Goal: Task Accomplishment & Management: Complete application form

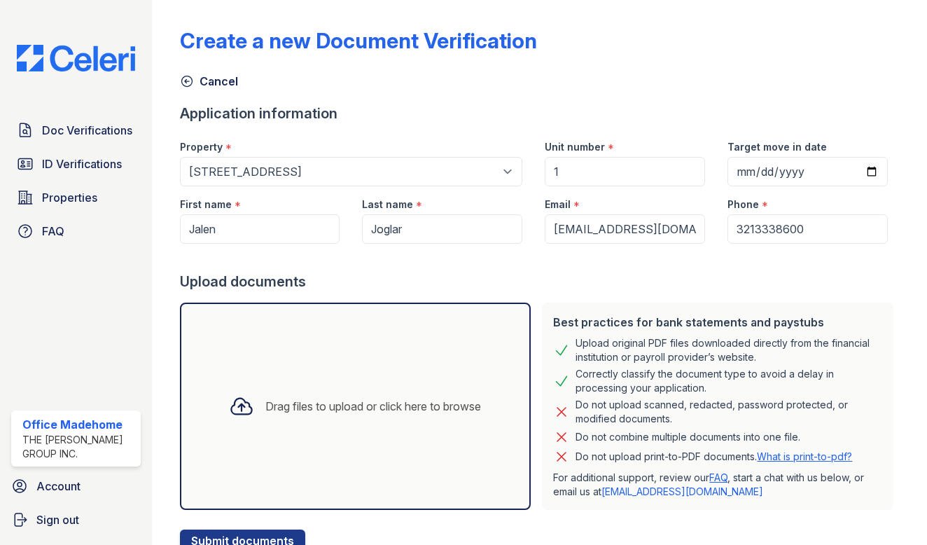
select select "5234"
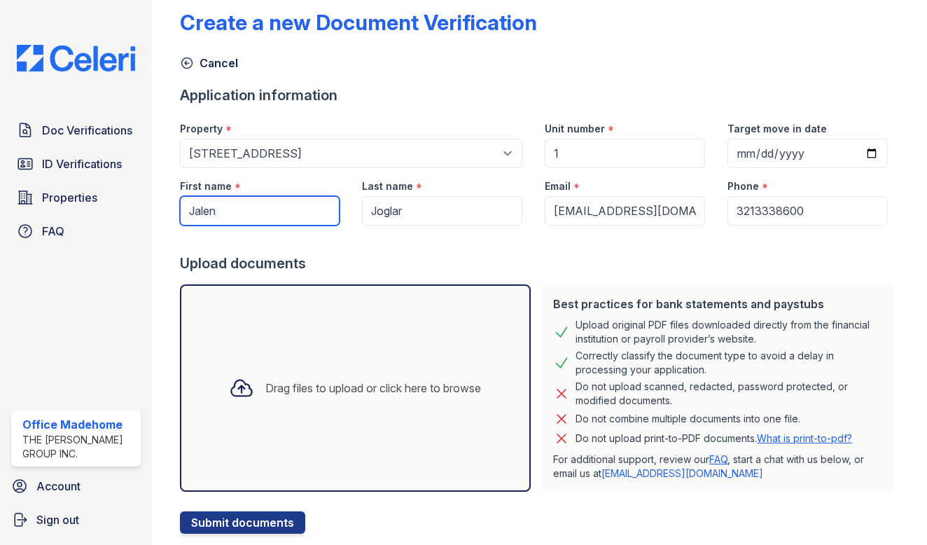
click at [253, 212] on input "Jalen" at bounding box center [260, 210] width 160 height 29
type input "[PERSON_NAME]"
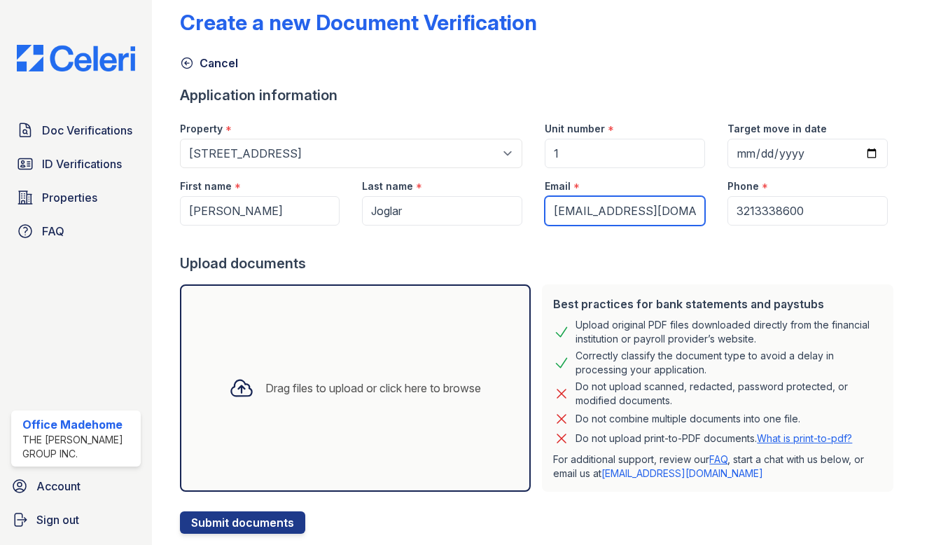
click at [662, 217] on input "[EMAIL_ADDRESS][DOMAIN_NAME]" at bounding box center [625, 210] width 160 height 29
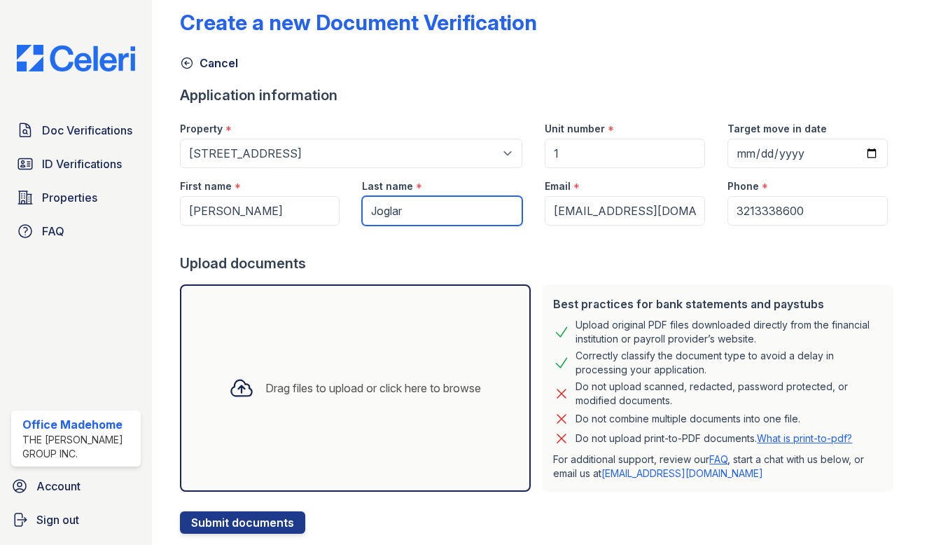
click at [408, 210] on input "Joglar" at bounding box center [442, 210] width 160 height 29
type input "Sirkeci"
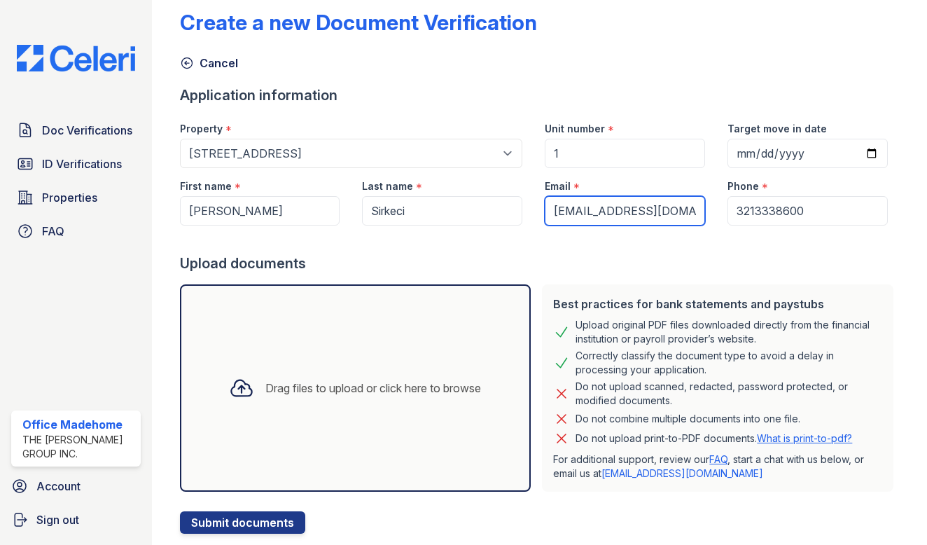
type input "[EMAIL_ADDRESS][DOMAIN_NAME]"
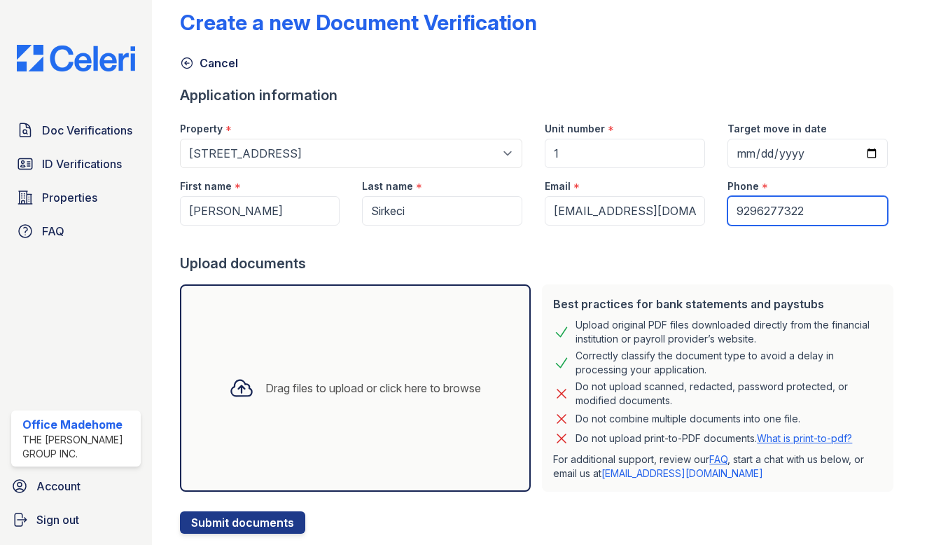
type input "9296277322"
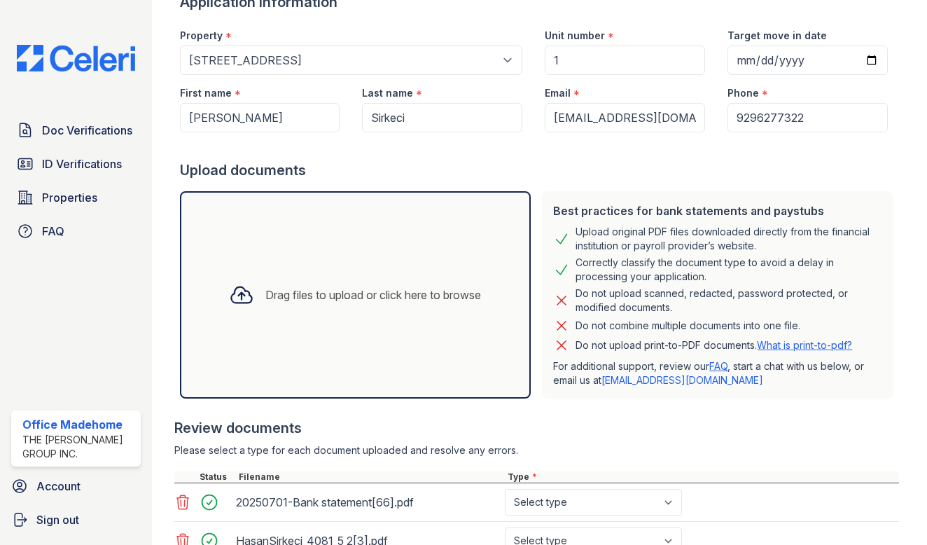
scroll to position [213, 0]
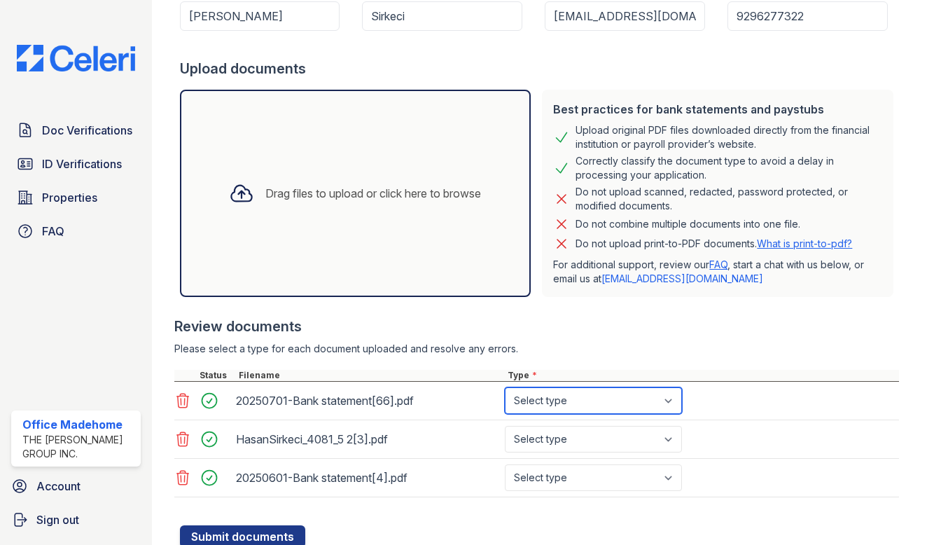
select select "bank_statement"
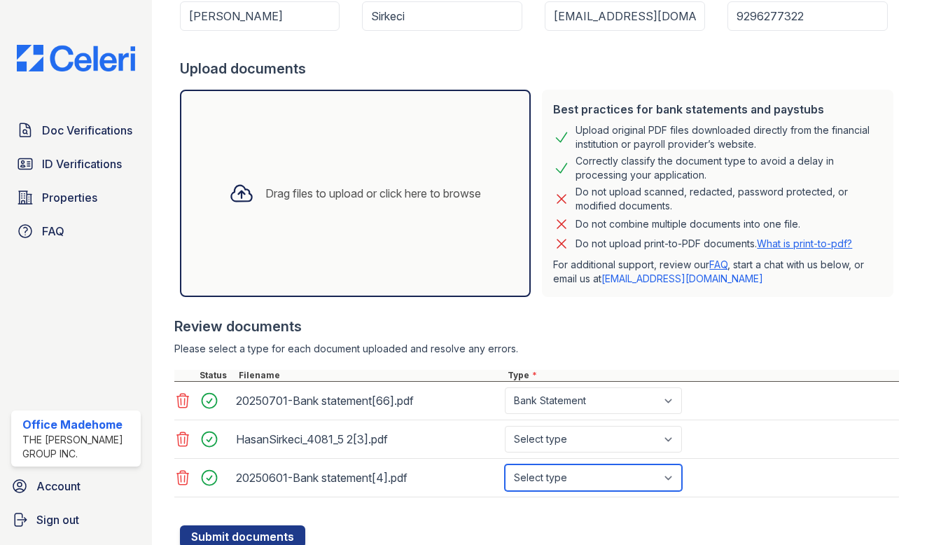
select select "bank_statement"
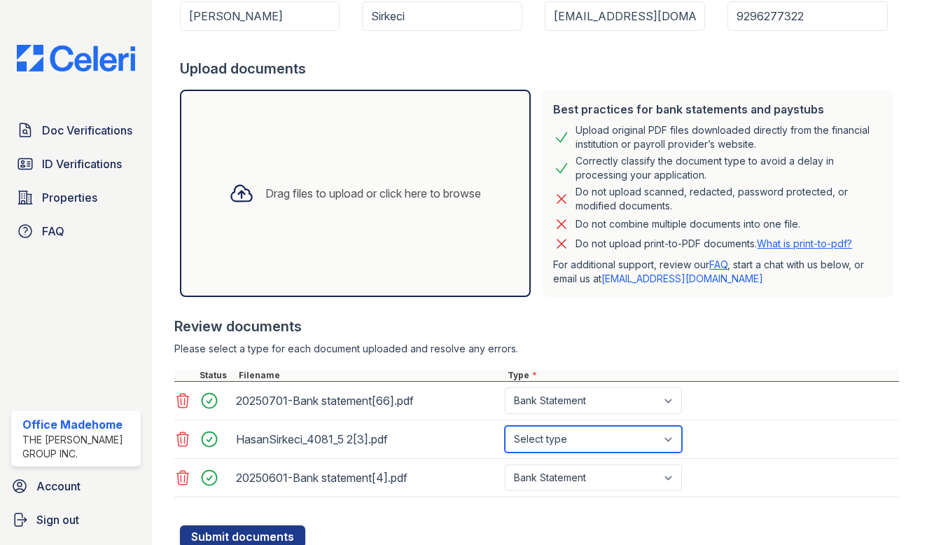
select select "tax_documents"
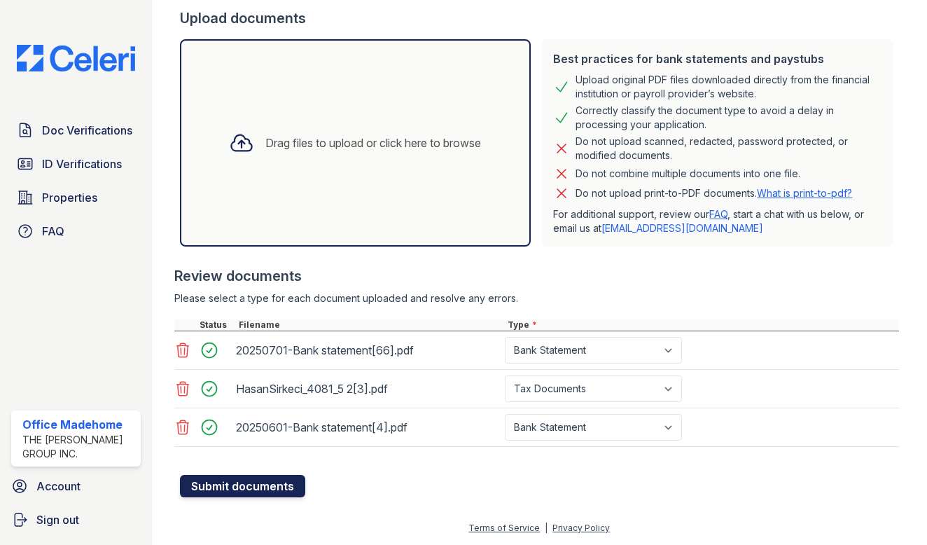
click at [279, 494] on button "Submit documents" at bounding box center [242, 486] width 125 height 22
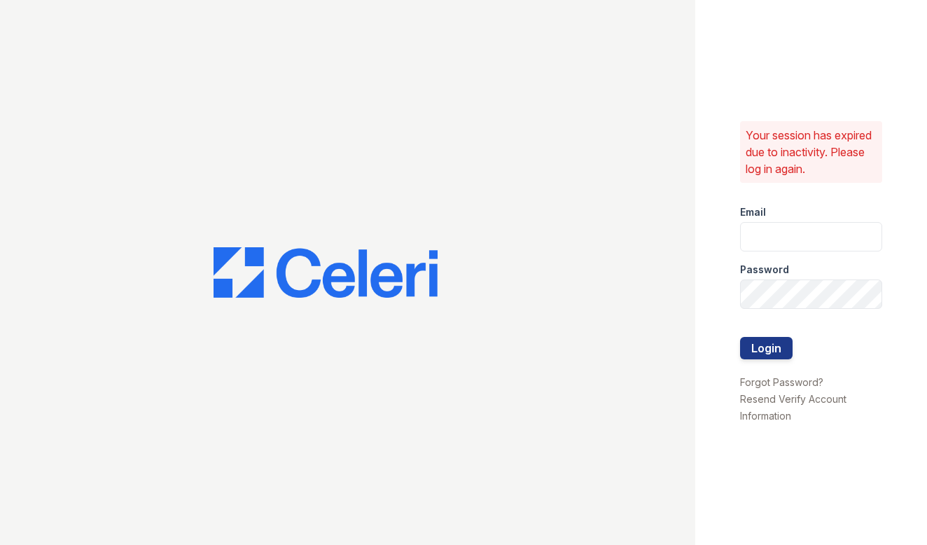
type input "[EMAIL_ADDRESS][DOMAIN_NAME]"
click at [766, 348] on button "Login" at bounding box center [766, 348] width 53 height 22
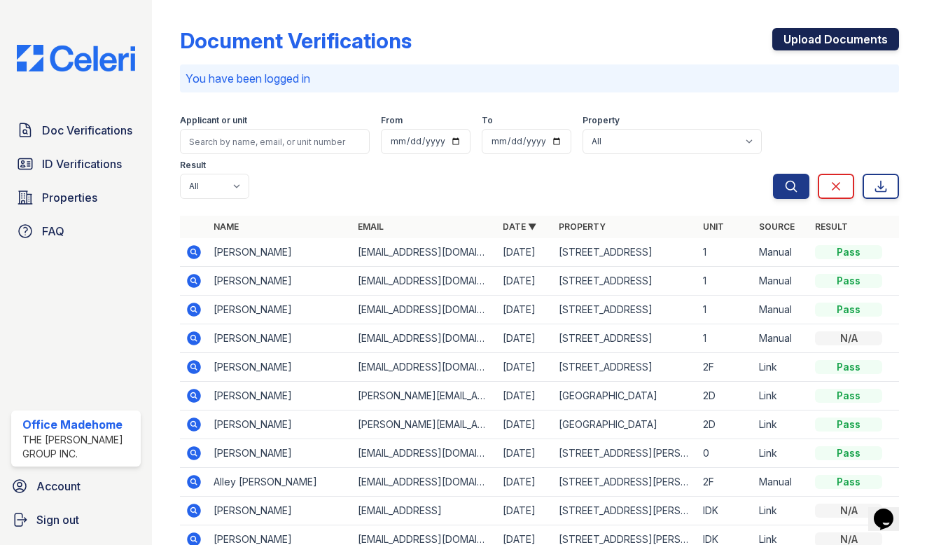
click at [815, 49] on link "Upload Documents" at bounding box center [835, 39] width 127 height 22
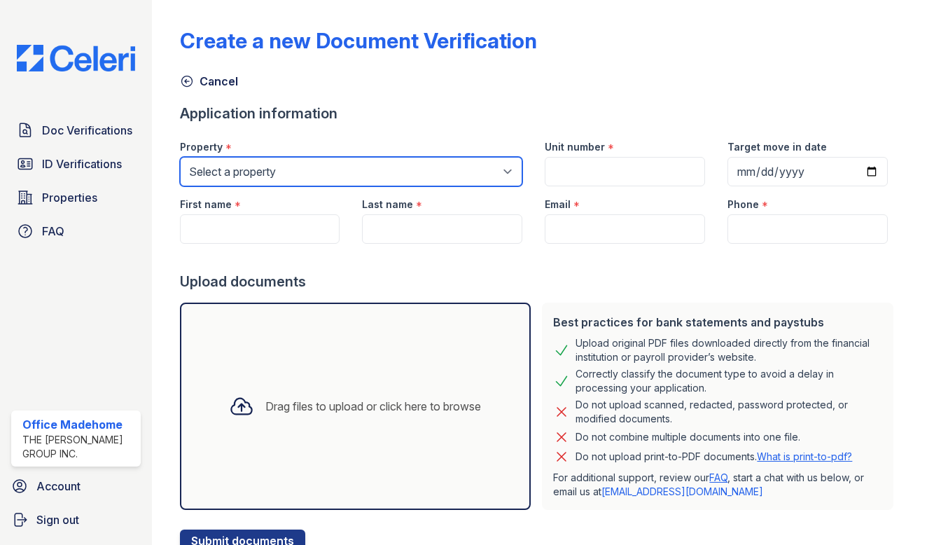
select select "5234"
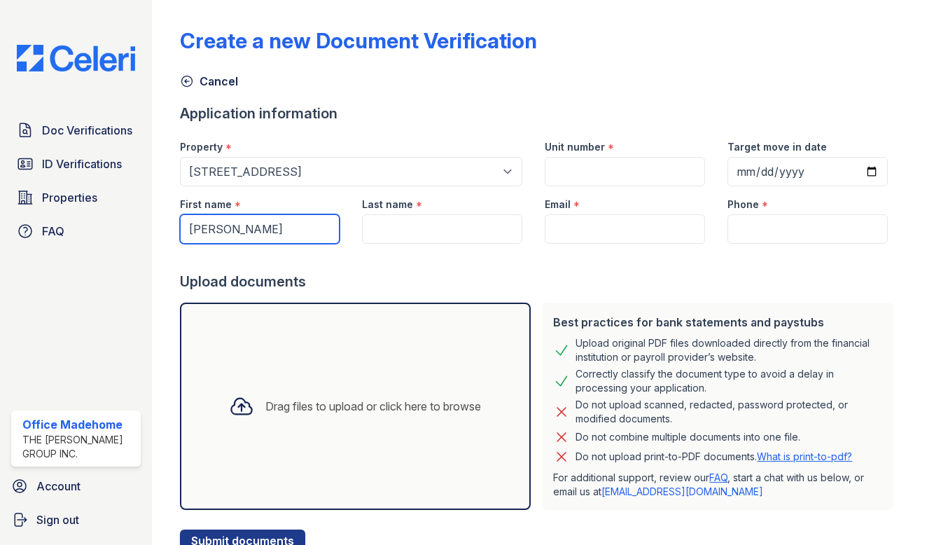
type input "[PERSON_NAME]"
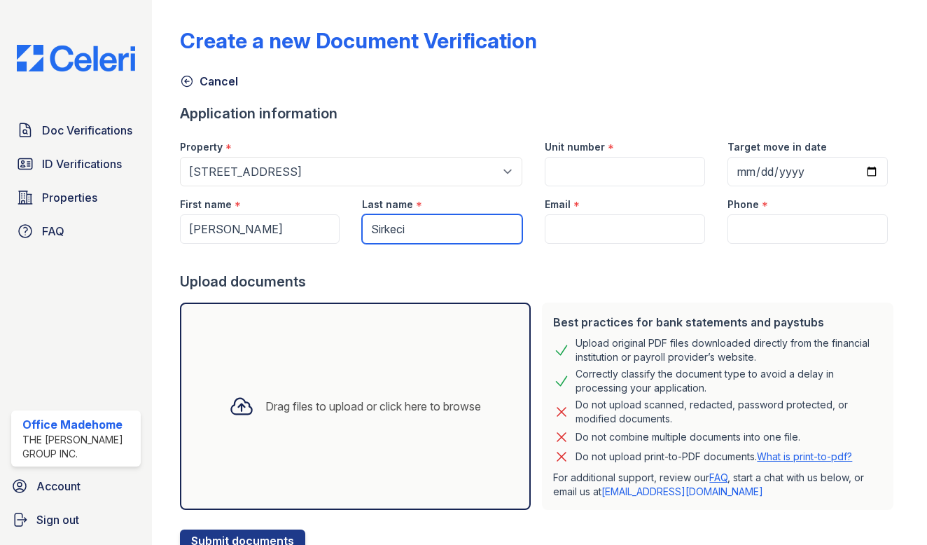
type input "Sirkeci"
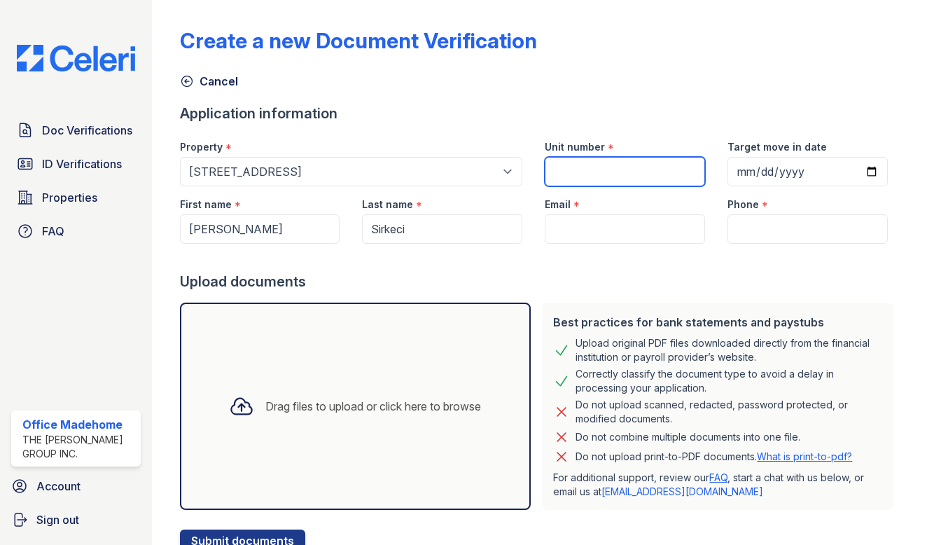
click at [571, 176] on input "Unit number" at bounding box center [625, 171] width 160 height 29
type input "1"
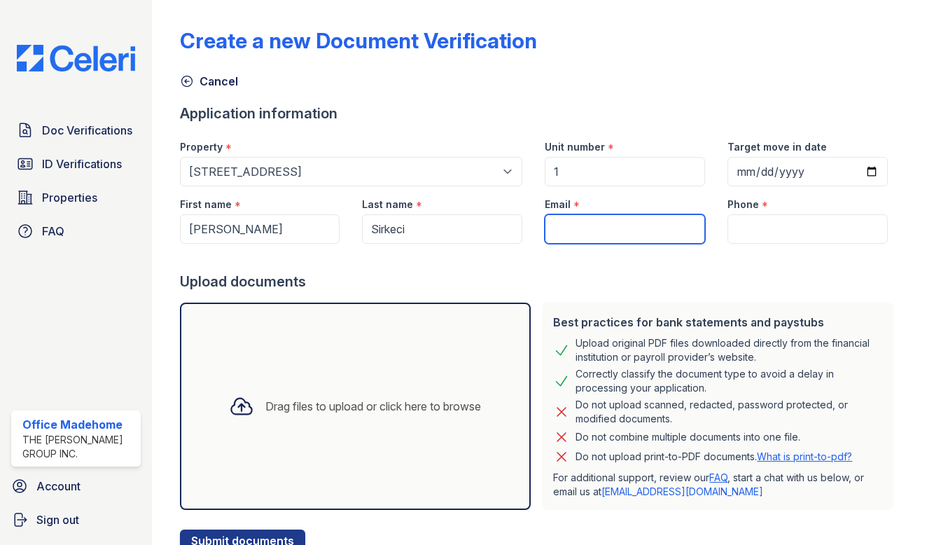
click at [596, 236] on input "Email" at bounding box center [625, 228] width 160 height 29
type input "[EMAIL_ADDRESS][DOMAIN_NAME]"
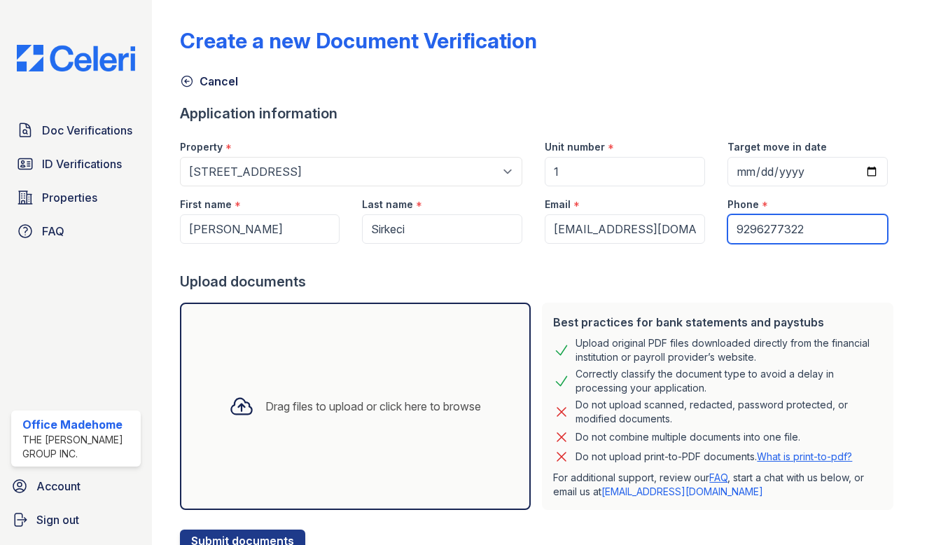
type input "9296277322"
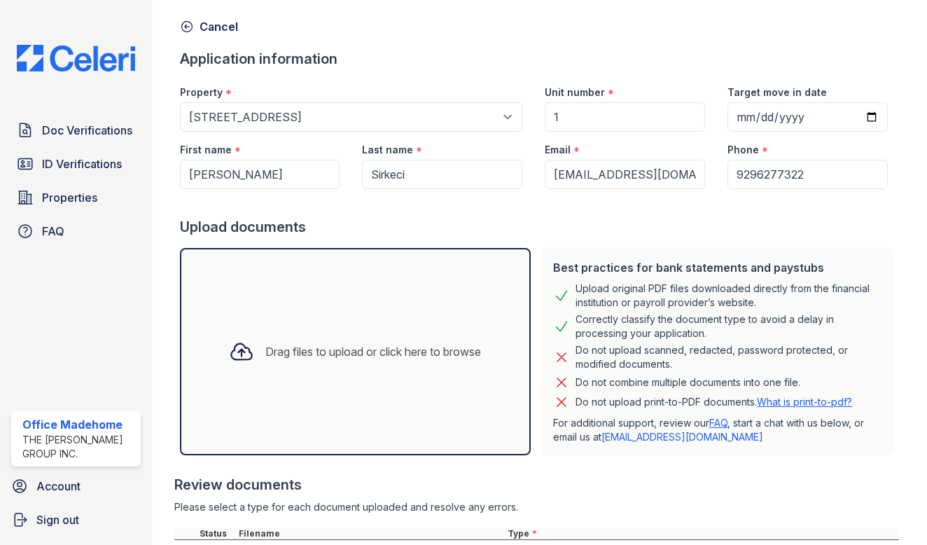
scroll to position [259, 0]
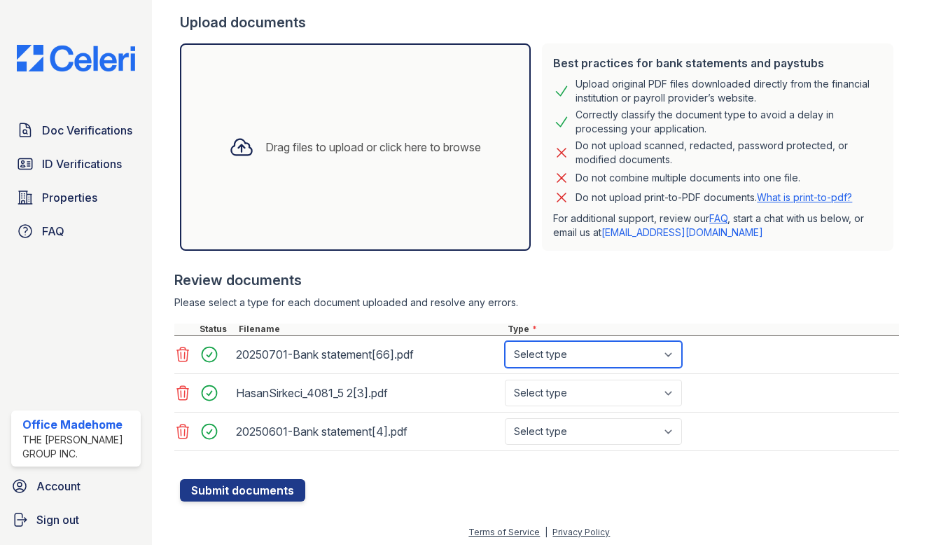
select select "bank_statement"
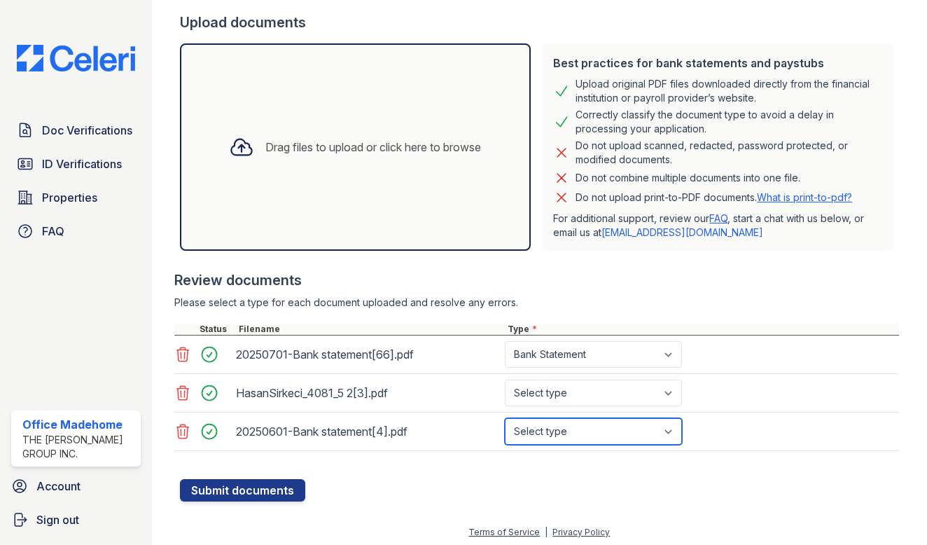
select select "bank_statement"
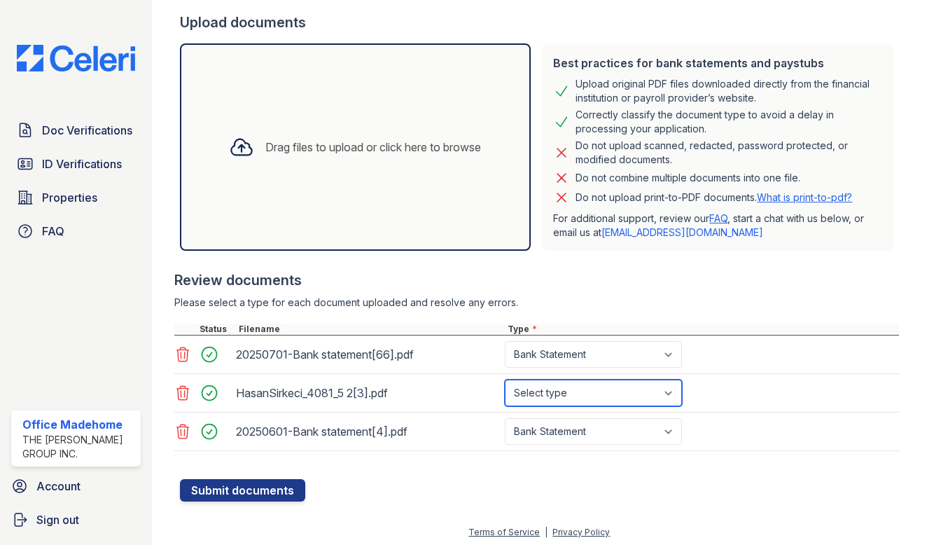
select select "tax_documents"
click at [269, 478] on div at bounding box center [540, 472] width 720 height 14
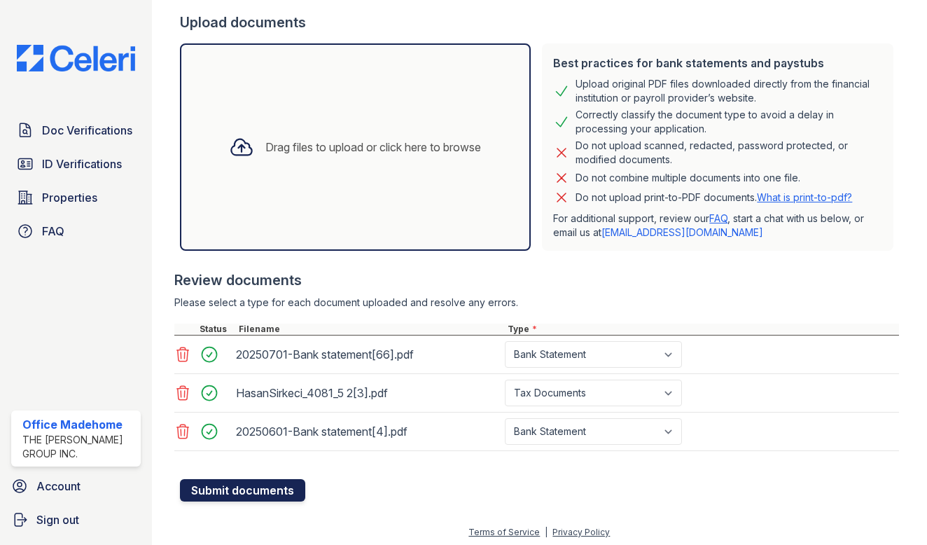
click at [270, 489] on button "Submit documents" at bounding box center [242, 490] width 125 height 22
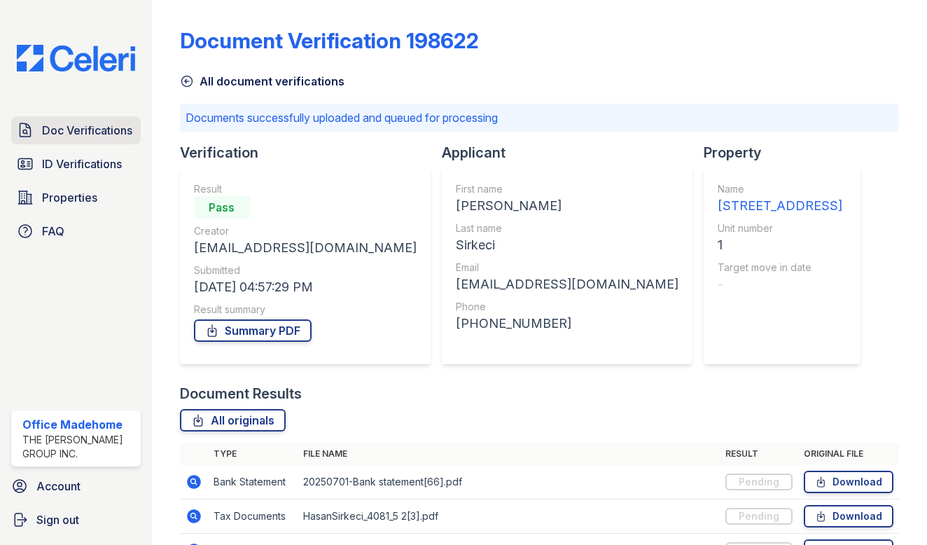
click at [109, 133] on span "Doc Verifications" at bounding box center [87, 130] width 90 height 17
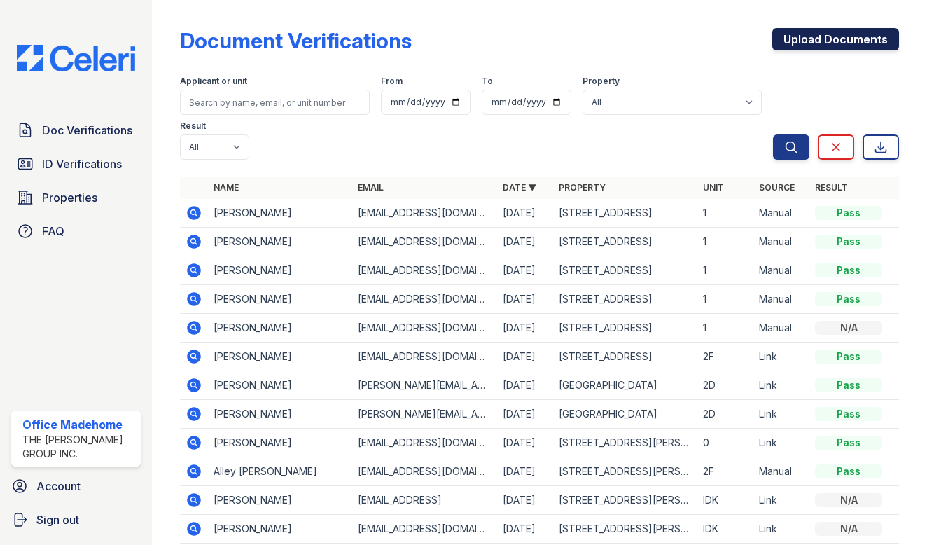
click at [814, 36] on link "Upload Documents" at bounding box center [835, 39] width 127 height 22
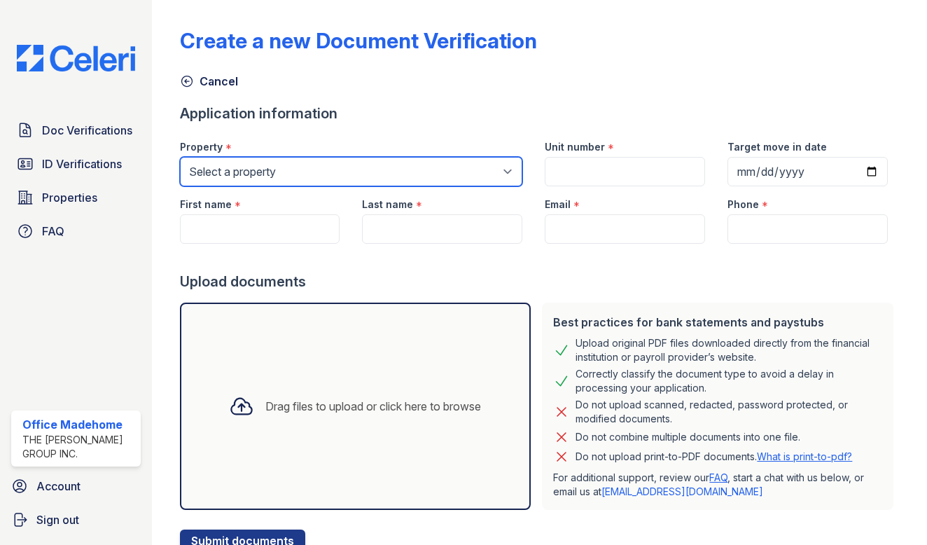
select select "5234"
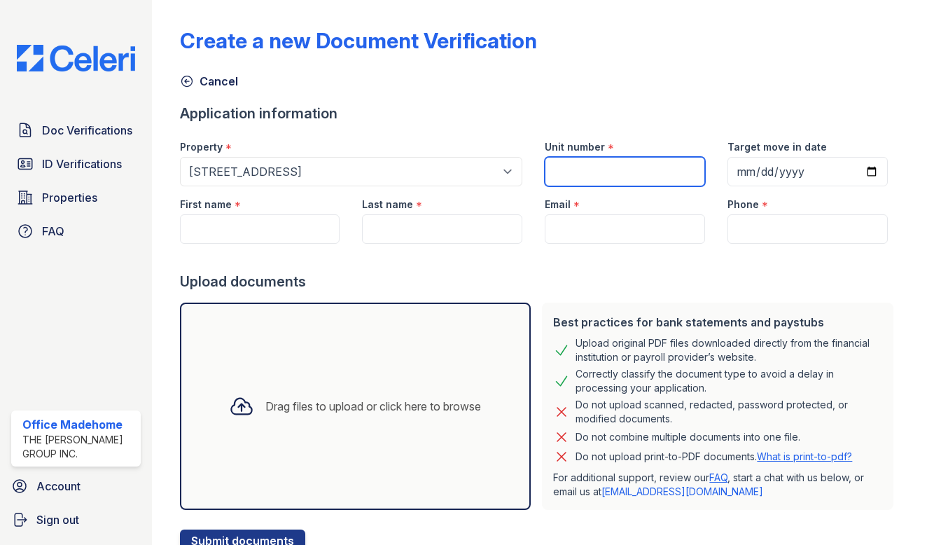
click at [597, 171] on input "Unit number" at bounding box center [625, 171] width 160 height 29
type input "1"
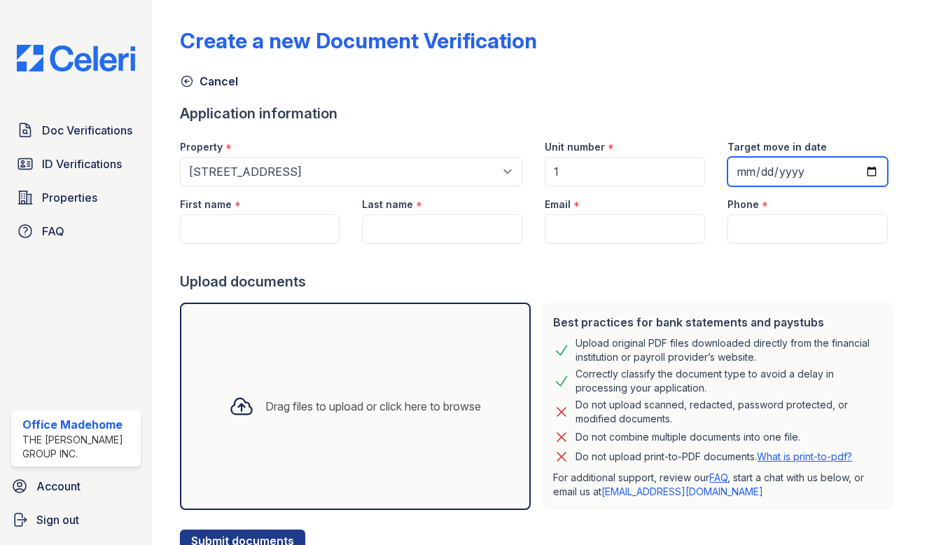
click at [803, 179] on input "Target move in date" at bounding box center [808, 171] width 160 height 29
type input "[DATE]"
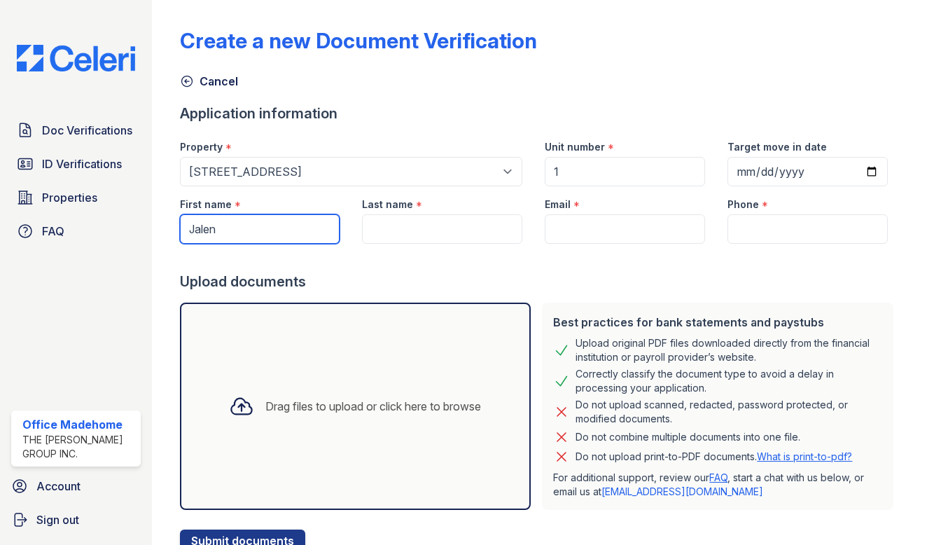
type input "Jalen"
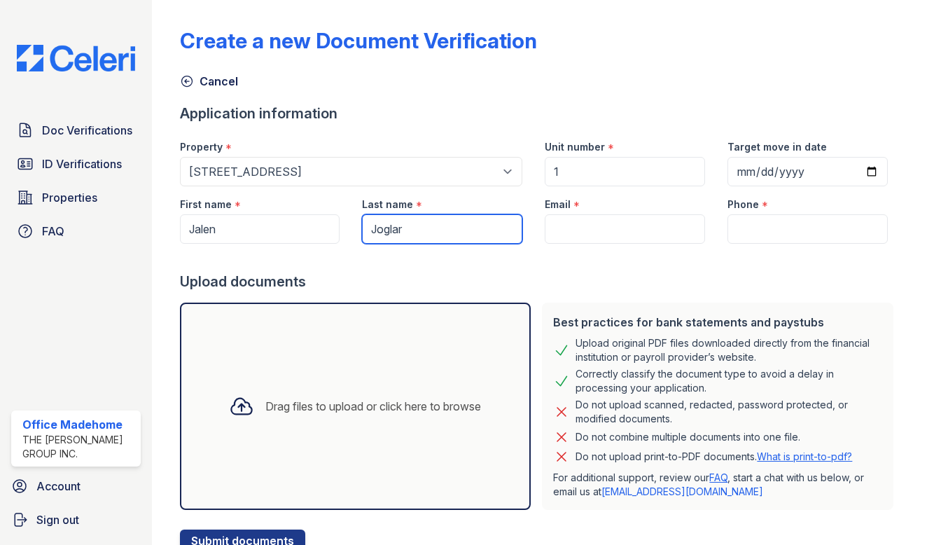
type input "Joglar"
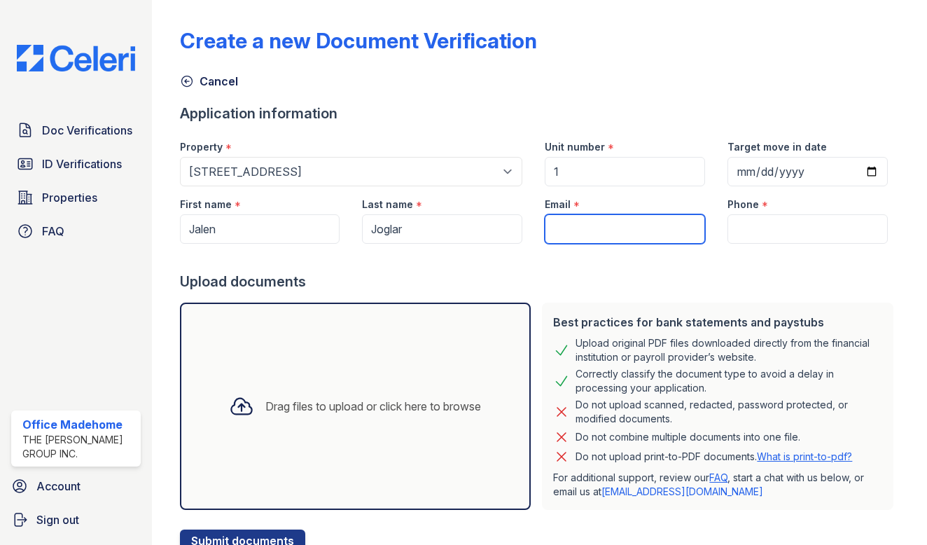
click at [629, 233] on input "Email" at bounding box center [625, 228] width 160 height 29
type input "[EMAIL_ADDRESS][DOMAIN_NAME]"
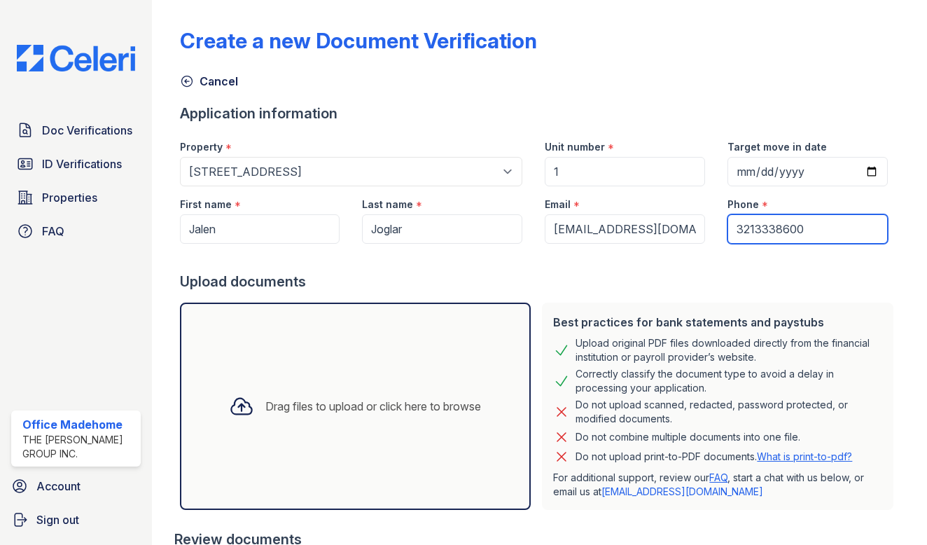
scroll to position [204, 0]
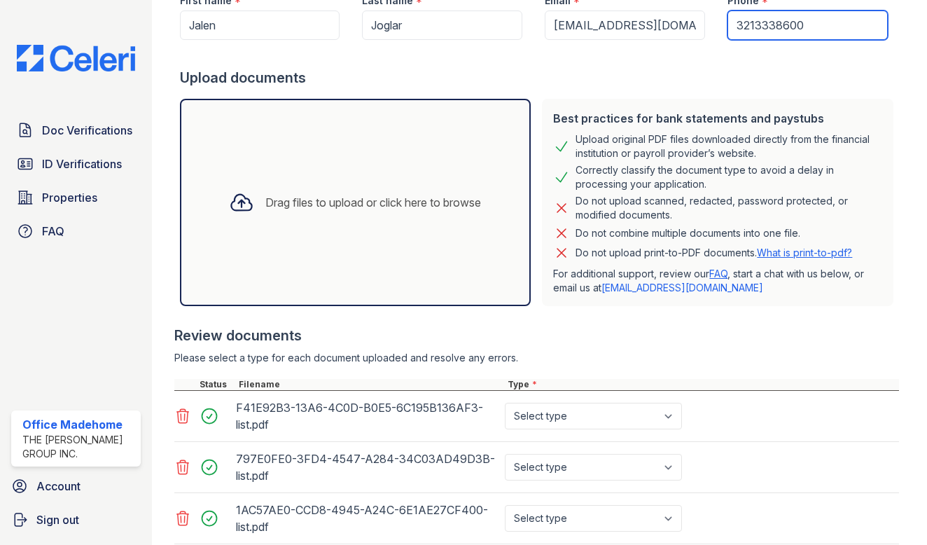
type input "3213338600"
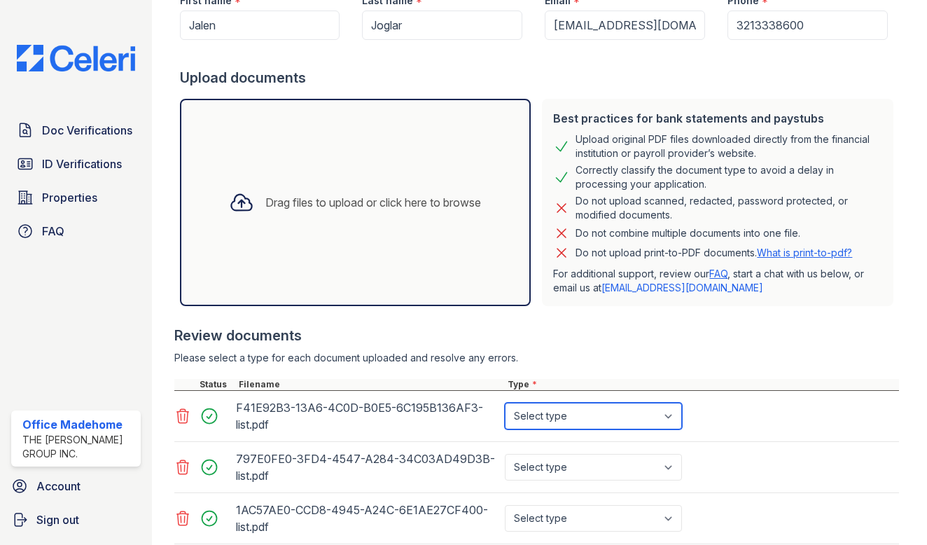
select select "bank_statement"
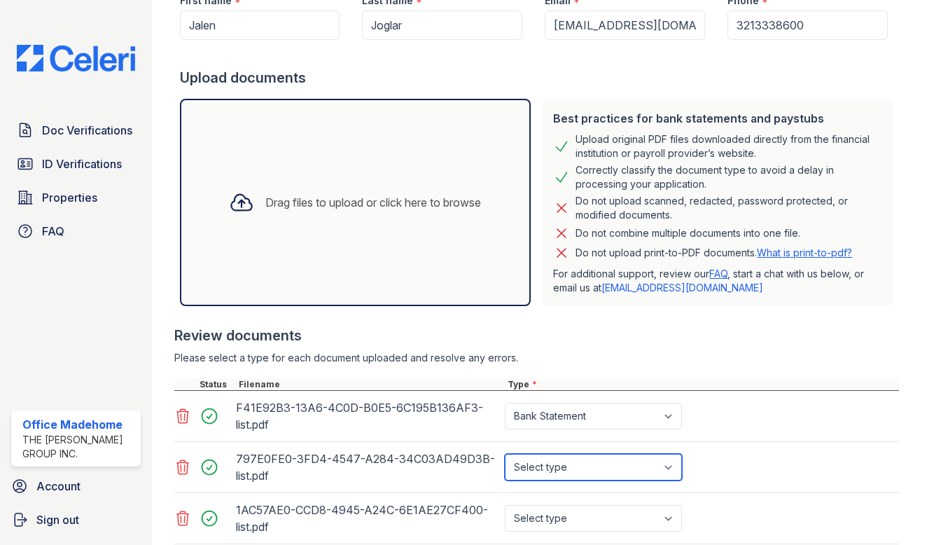
select select "bank_statement"
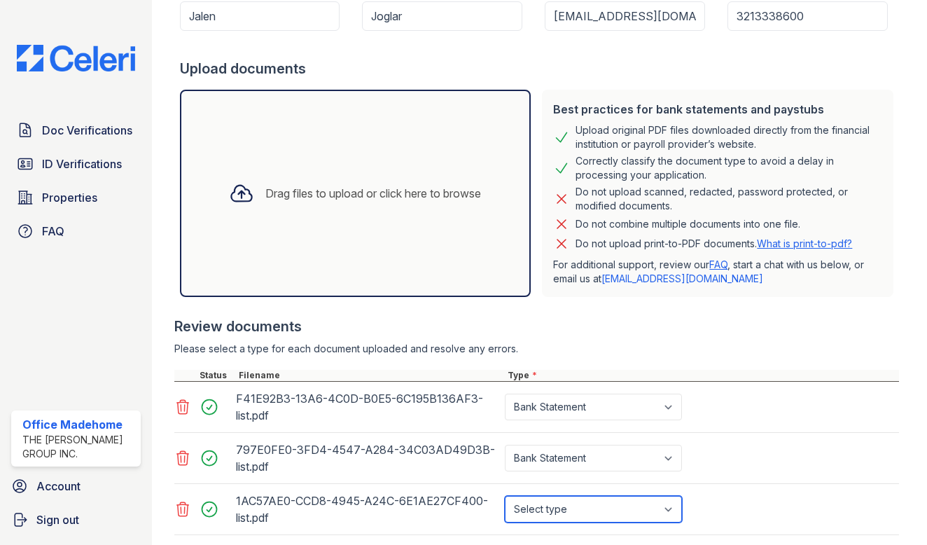
select select "bank_statement"
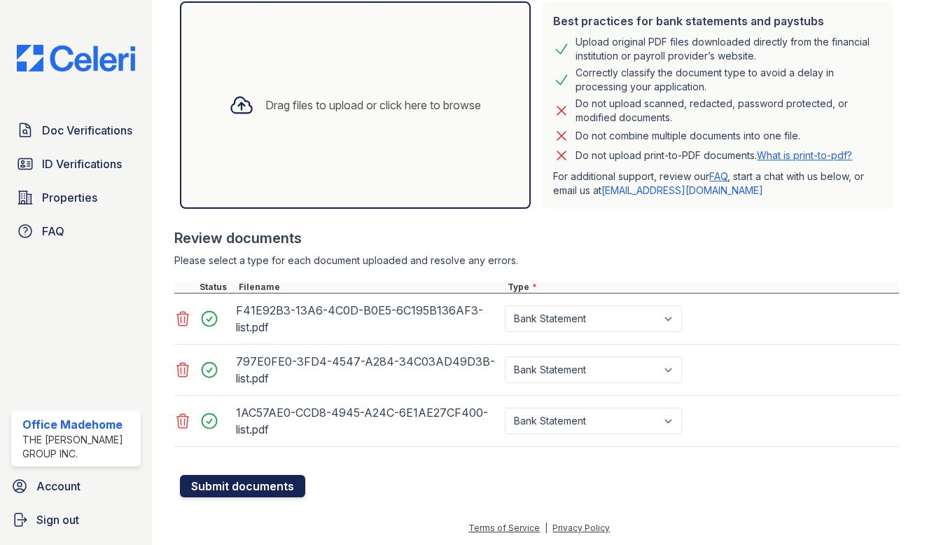
click at [261, 478] on button "Submit documents" at bounding box center [242, 486] width 125 height 22
